Goal: Task Accomplishment & Management: Use online tool/utility

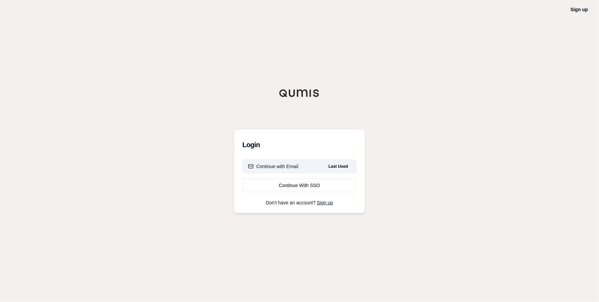
click at [283, 167] on div "Continue with Email" at bounding box center [273, 166] width 50 height 7
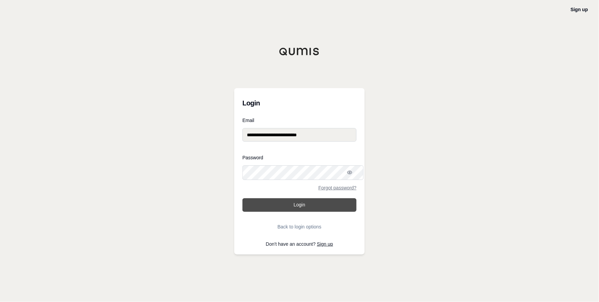
click at [295, 207] on button "Login" at bounding box center [299, 206] width 114 height 14
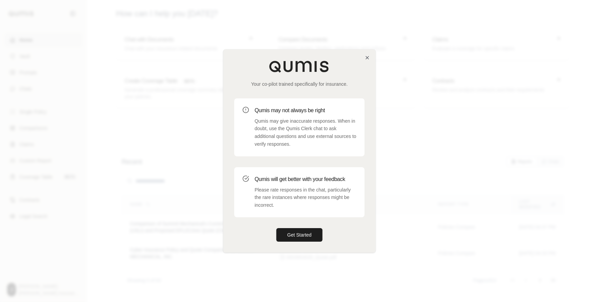
click at [302, 253] on div "Your co-pilot trained specifically for insurance. Qumis may not always be right…" at bounding box center [299, 151] width 152 height 203
click at [302, 240] on button "Get Started" at bounding box center [299, 235] width 46 height 14
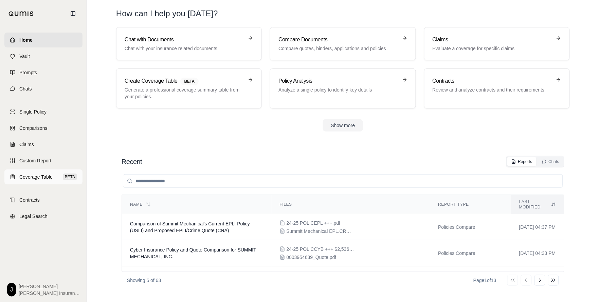
click at [41, 181] on span "Coverage Table" at bounding box center [35, 177] width 33 height 7
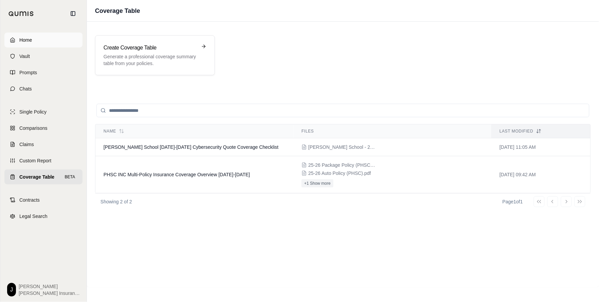
click at [19, 39] on link "Home" at bounding box center [43, 40] width 78 height 15
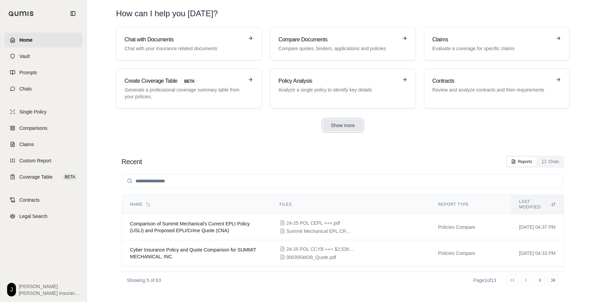
click at [346, 131] on button "Show more" at bounding box center [343, 125] width 40 height 12
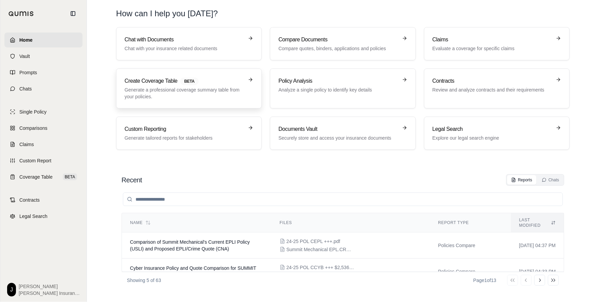
click at [191, 108] on link "Create Coverage Table BETA Generate a professional coverage summary table from …" at bounding box center [189, 89] width 146 height 40
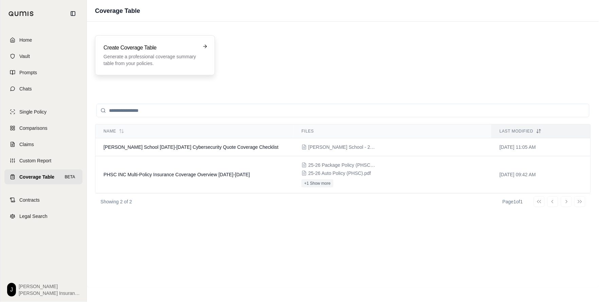
click at [158, 62] on p "Generate a professional coverage summary table from your policies." at bounding box center [149, 60] width 93 height 14
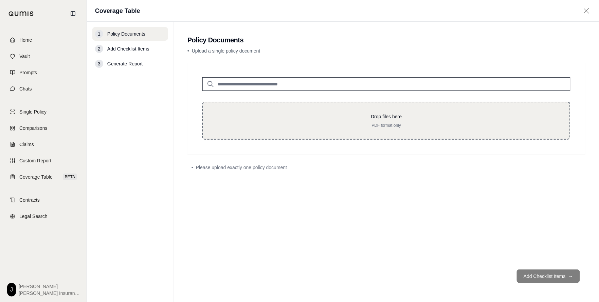
click at [329, 128] on p "PDF format only" at bounding box center [386, 125] width 345 height 5
type input "**********"
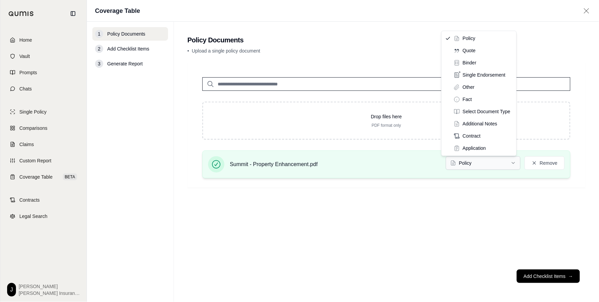
click at [484, 172] on html "Home Vault Prompts Chats Single Policy Comparisons Claims Custom Report Coverag…" at bounding box center [299, 151] width 599 height 302
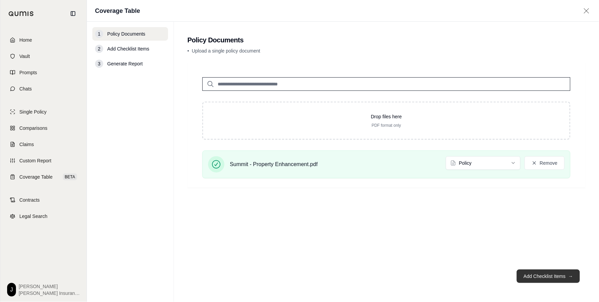
click at [548, 275] on button "Add Checklist Items →" at bounding box center [547, 277] width 63 height 14
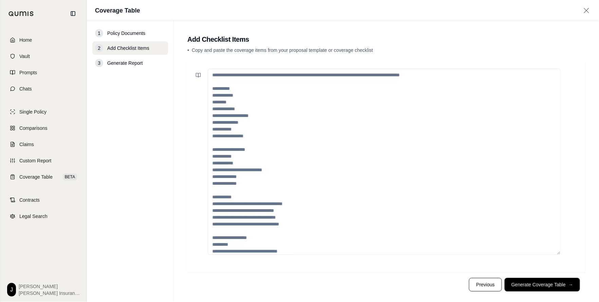
click at [229, 82] on textarea at bounding box center [384, 162] width 353 height 187
click at [287, 113] on textarea at bounding box center [384, 162] width 353 height 187
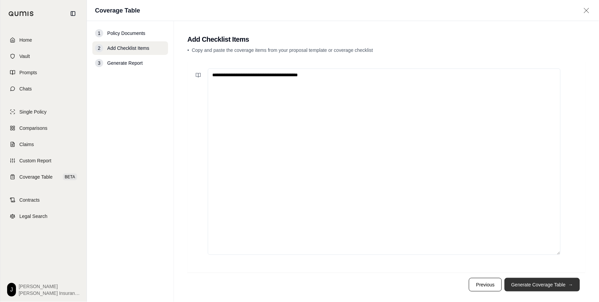
type textarea "**********"
click at [523, 289] on button "Generate Coverage Table →" at bounding box center [541, 285] width 75 height 14
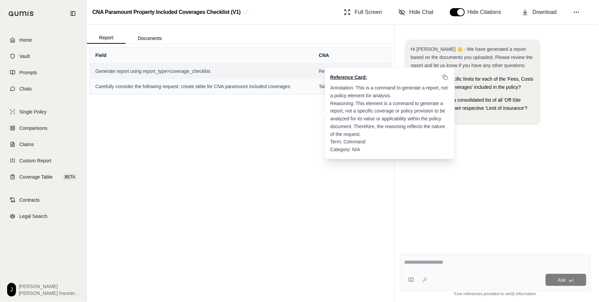
click at [320, 74] on td "Report generation requested Reference Card: Annotation: This is a command to ge…" at bounding box center [352, 70] width 78 height 15
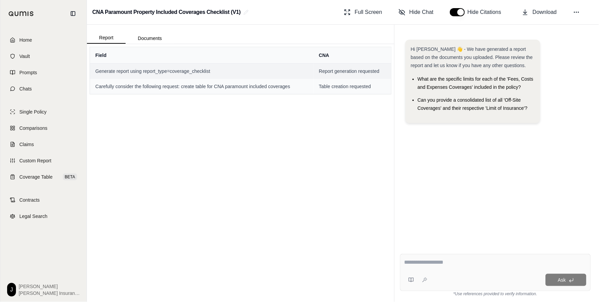
click at [304, 74] on span "Generate report using report_type=coverage_checklist" at bounding box center [201, 71] width 212 height 7
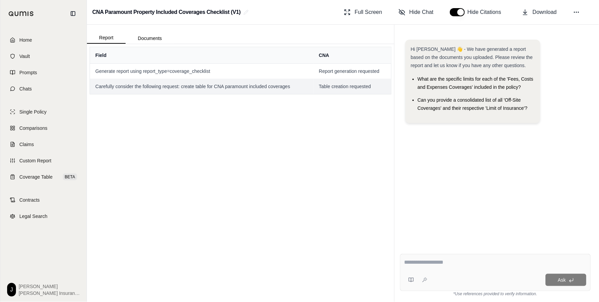
click at [282, 94] on td "Carefully consider the following request: create table for CNA paramount includ…" at bounding box center [201, 86] width 223 height 15
click at [253, 83] on tbody "Generate report using report_type=coverage_checklist Report generation requeste…" at bounding box center [240, 78] width 301 height 31
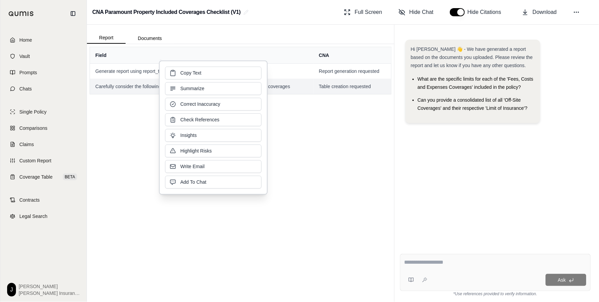
click at [307, 84] on td "Carefully consider the following request: create table for CNA paramount includ…" at bounding box center [201, 86] width 223 height 15
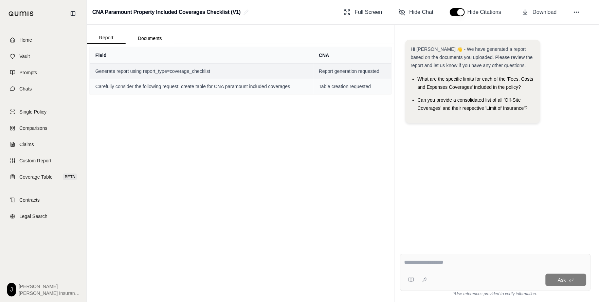
click at [288, 75] on span "Generate report using report_type=coverage_checklist" at bounding box center [201, 71] width 212 height 7
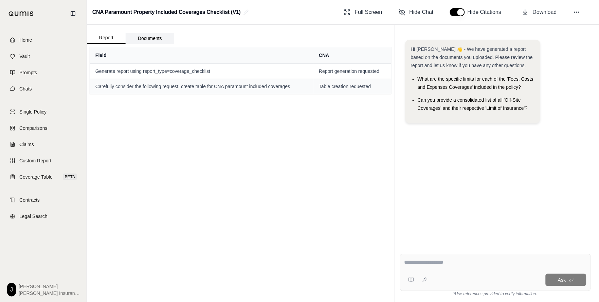
click at [170, 42] on button "Documents" at bounding box center [150, 38] width 49 height 11
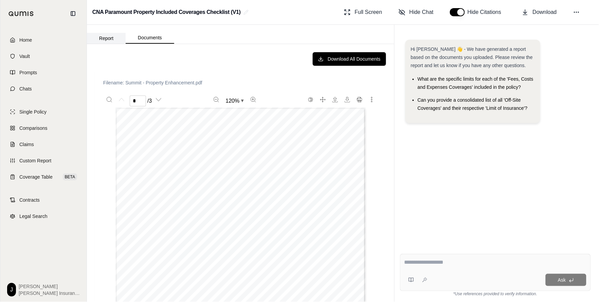
click at [116, 44] on button "Report" at bounding box center [106, 38] width 39 height 11
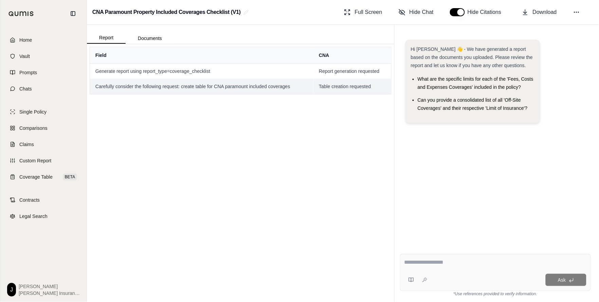
click at [120, 90] on span "Carefully consider the following request: create table for CNA paramount includ…" at bounding box center [201, 86] width 212 height 7
